Goal: Information Seeking & Learning: Learn about a topic

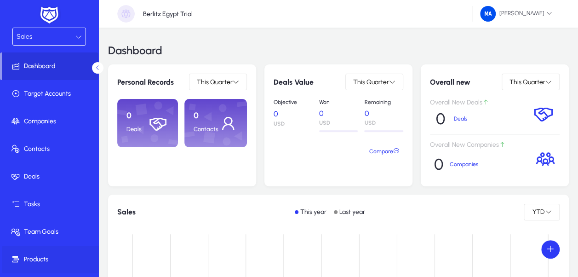
click at [42, 258] on span "Products" at bounding box center [51, 259] width 98 height 9
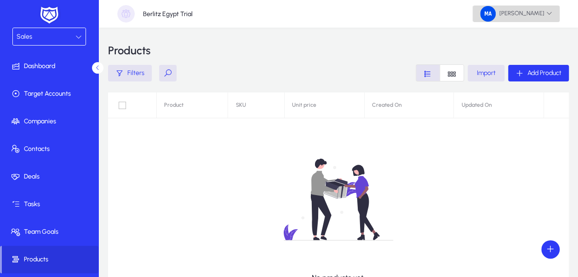
click at [511, 18] on span "[PERSON_NAME]" at bounding box center [516, 14] width 72 height 16
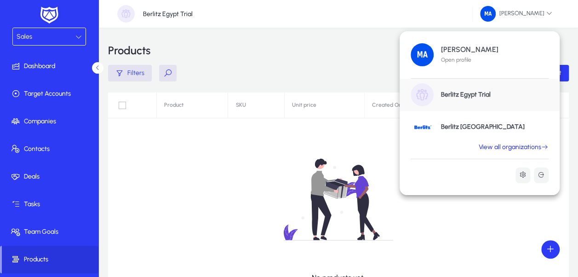
click at [466, 125] on h1 "Berlitz [GEOGRAPHIC_DATA]" at bounding box center [483, 127] width 84 height 8
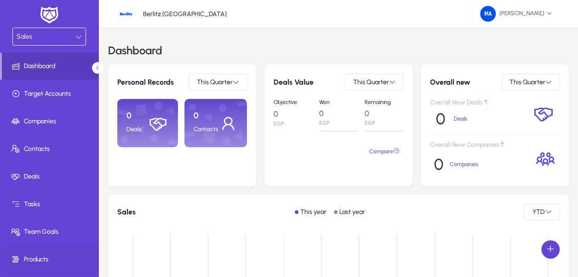
click at [71, 252] on span at bounding box center [51, 259] width 98 height 22
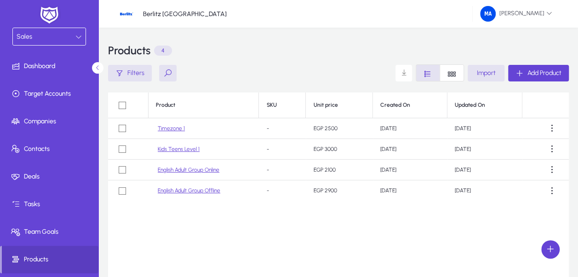
click at [179, 126] on link "Timezone 1" at bounding box center [171, 128] width 27 height 7
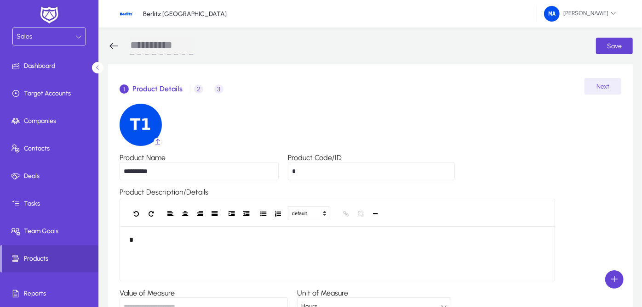
click at [112, 45] on icon at bounding box center [113, 45] width 11 height 11
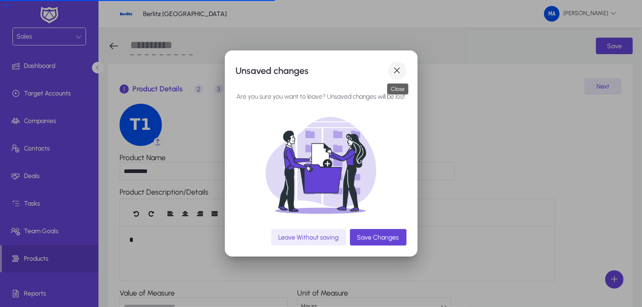
click at [399, 67] on span "button" at bounding box center [397, 71] width 18 height 18
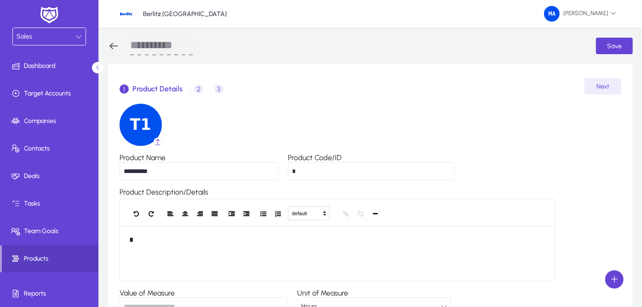
click at [114, 45] on icon at bounding box center [113, 45] width 11 height 11
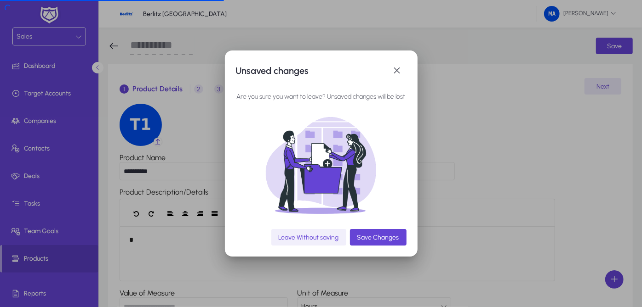
click at [339, 240] on span "Leave Without saving" at bounding box center [308, 238] width 60 height 8
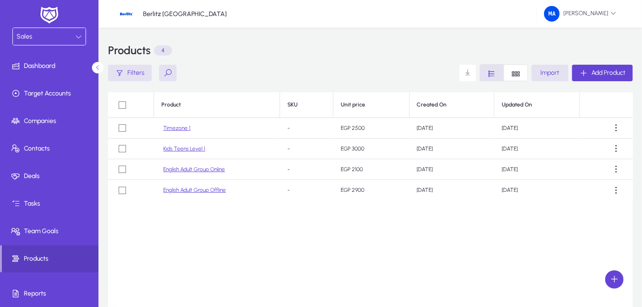
click at [211, 166] on link "English Adult Group Online" at bounding box center [194, 169] width 62 height 7
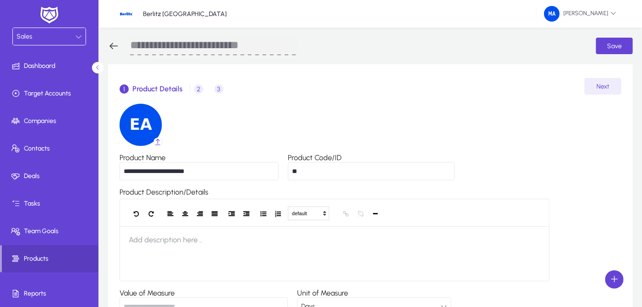
click at [114, 43] on icon at bounding box center [113, 45] width 11 height 11
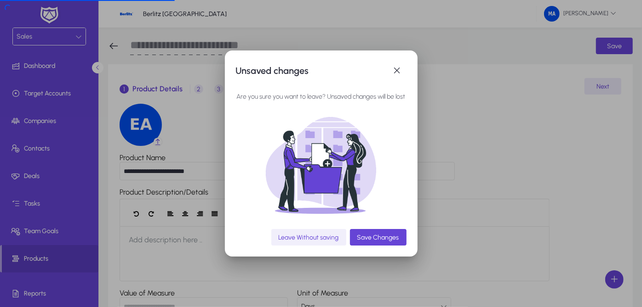
click at [320, 241] on span "Leave Without saving" at bounding box center [308, 238] width 60 height 8
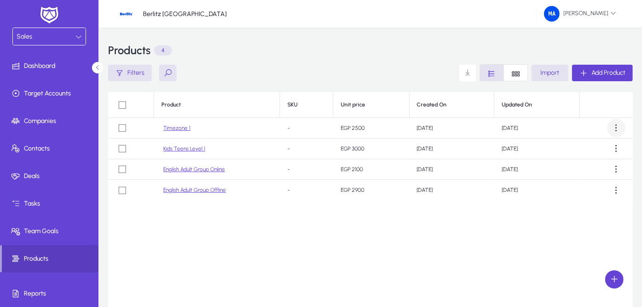
click at [577, 130] on span at bounding box center [616, 128] width 18 height 18
click at [577, 130] on div at bounding box center [321, 153] width 642 height 307
click at [207, 190] on link "English Adult Group Offline" at bounding box center [194, 190] width 63 height 7
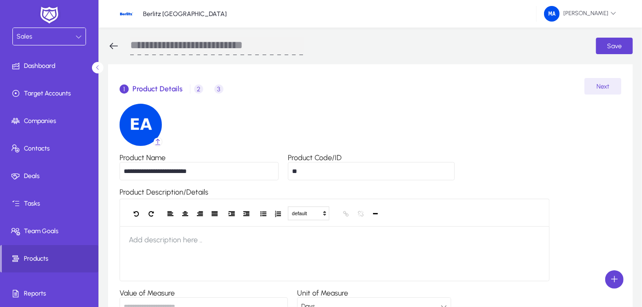
click at [75, 34] on icon at bounding box center [78, 37] width 6 height 6
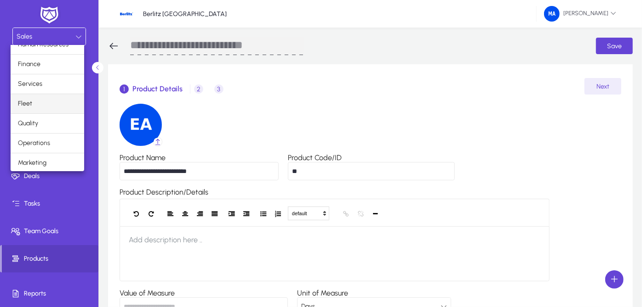
scroll to position [30, 0]
click at [61, 136] on mat-option "Operations" at bounding box center [48, 143] width 74 height 19
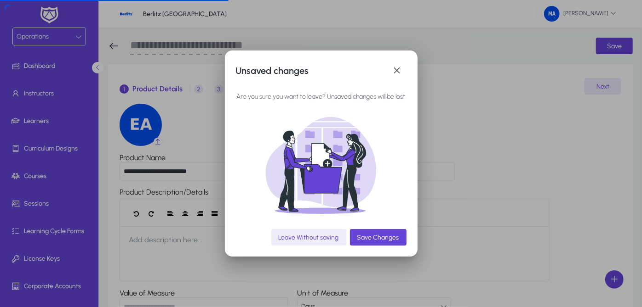
click at [325, 232] on span "button" at bounding box center [308, 238] width 75 height 22
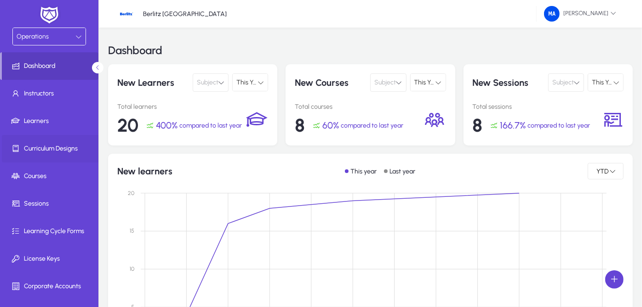
click at [50, 149] on span "Curriculum Designs" at bounding box center [51, 148] width 98 height 9
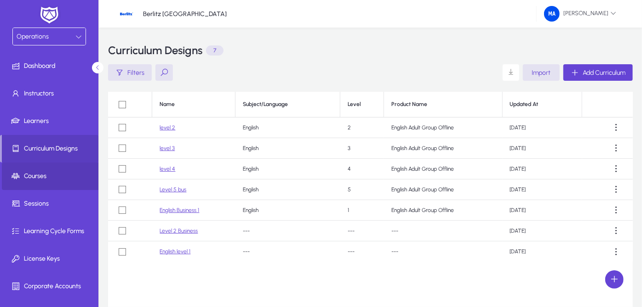
click at [72, 167] on span at bounding box center [51, 176] width 98 height 22
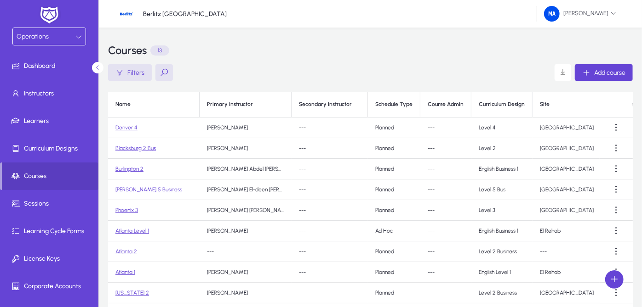
click at [129, 127] on link "Denver 4" at bounding box center [126, 128] width 22 height 6
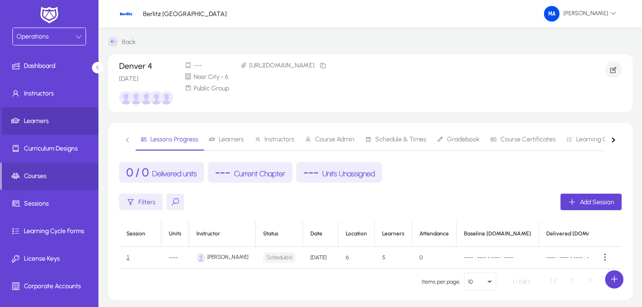
click at [46, 127] on span at bounding box center [51, 121] width 98 height 22
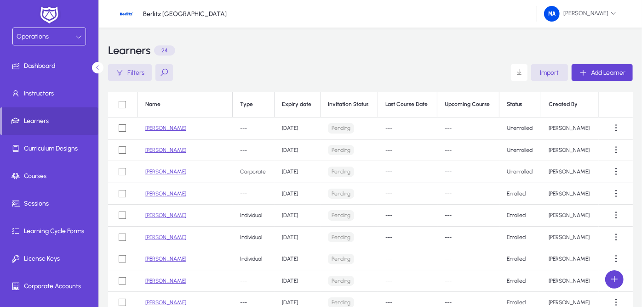
click at [162, 77] on button at bounding box center [163, 72] width 17 height 17
click at [68, 91] on span "Instructors" at bounding box center [51, 93] width 98 height 9
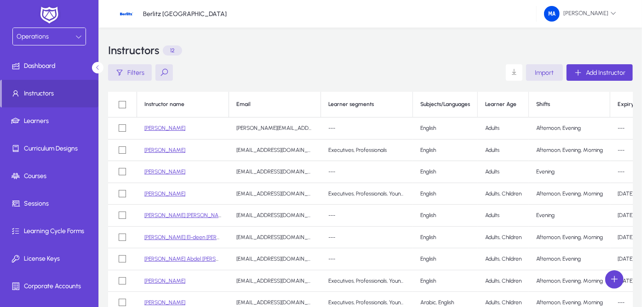
click at [166, 147] on link "[PERSON_NAME]" at bounding box center [164, 150] width 41 height 6
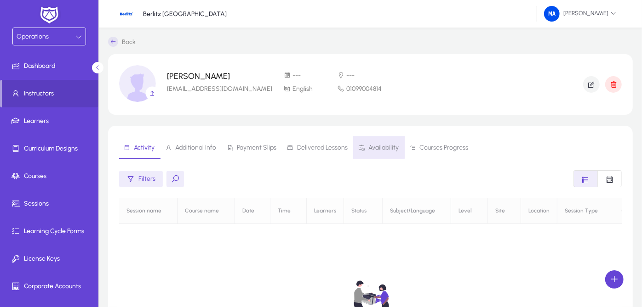
click at [361, 145] on icon at bounding box center [361, 148] width 6 height 6
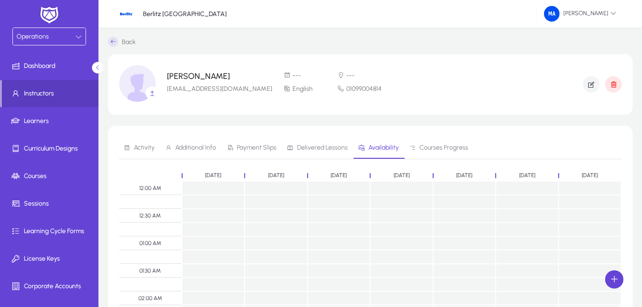
click at [75, 36] on icon at bounding box center [78, 37] width 6 height 6
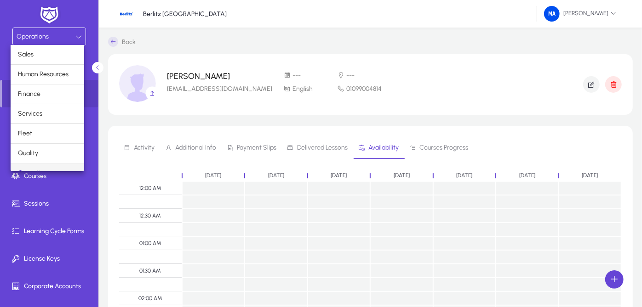
scroll to position [10, 0]
click at [114, 42] on div at bounding box center [321, 153] width 642 height 307
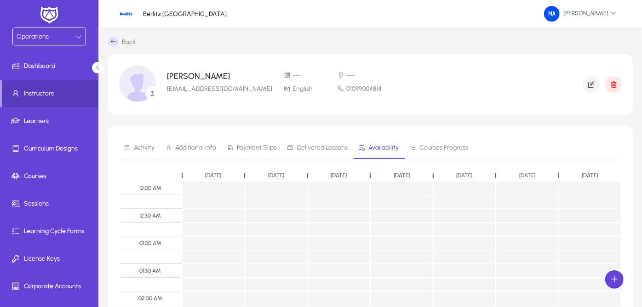
click at [114, 42] on icon at bounding box center [113, 42] width 10 height 10
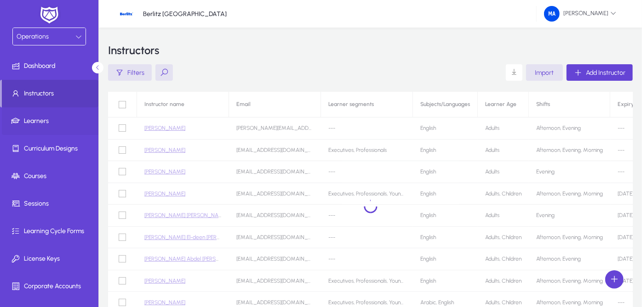
click at [68, 125] on span "Learners" at bounding box center [51, 121] width 98 height 9
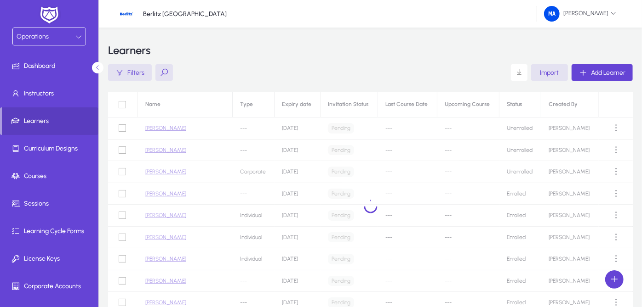
scroll to position [86, 0]
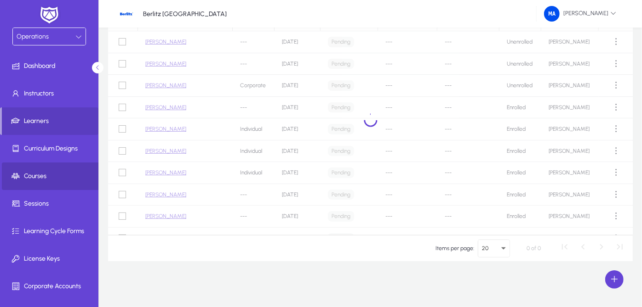
click at [51, 176] on span "Courses" at bounding box center [51, 176] width 98 height 9
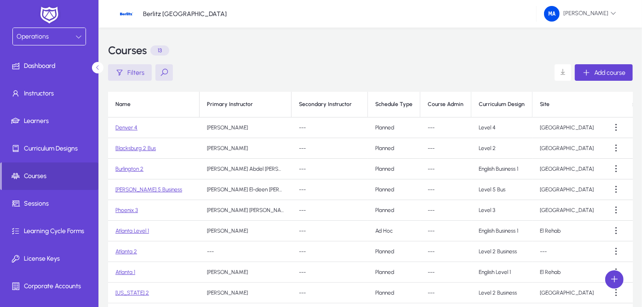
click at [123, 126] on link "Denver 4" at bounding box center [126, 128] width 22 height 6
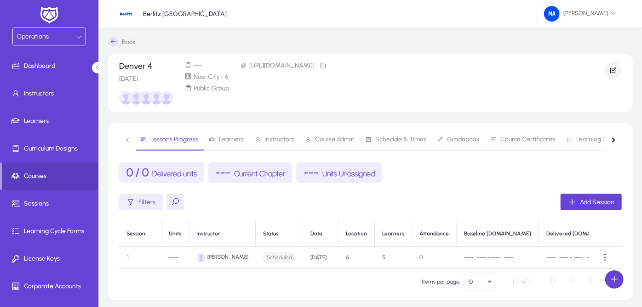
click at [228, 139] on span "Learners" at bounding box center [231, 139] width 25 height 6
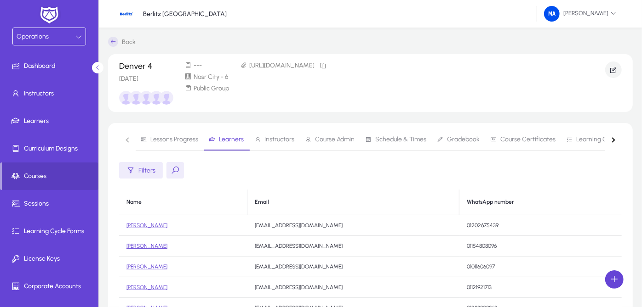
click at [261, 135] on span "Instructors" at bounding box center [274, 140] width 40 height 22
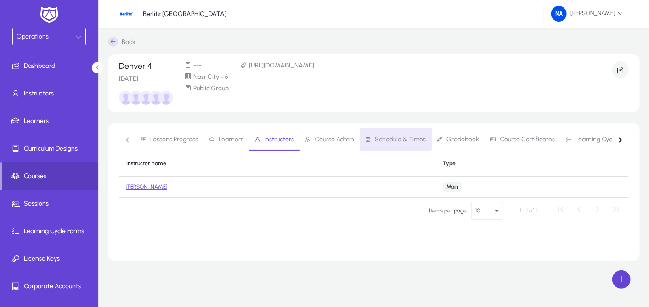
click at [360, 135] on link "Schedule & Times" at bounding box center [396, 140] width 72 height 22
